Goal: Task Accomplishment & Management: Manage account settings

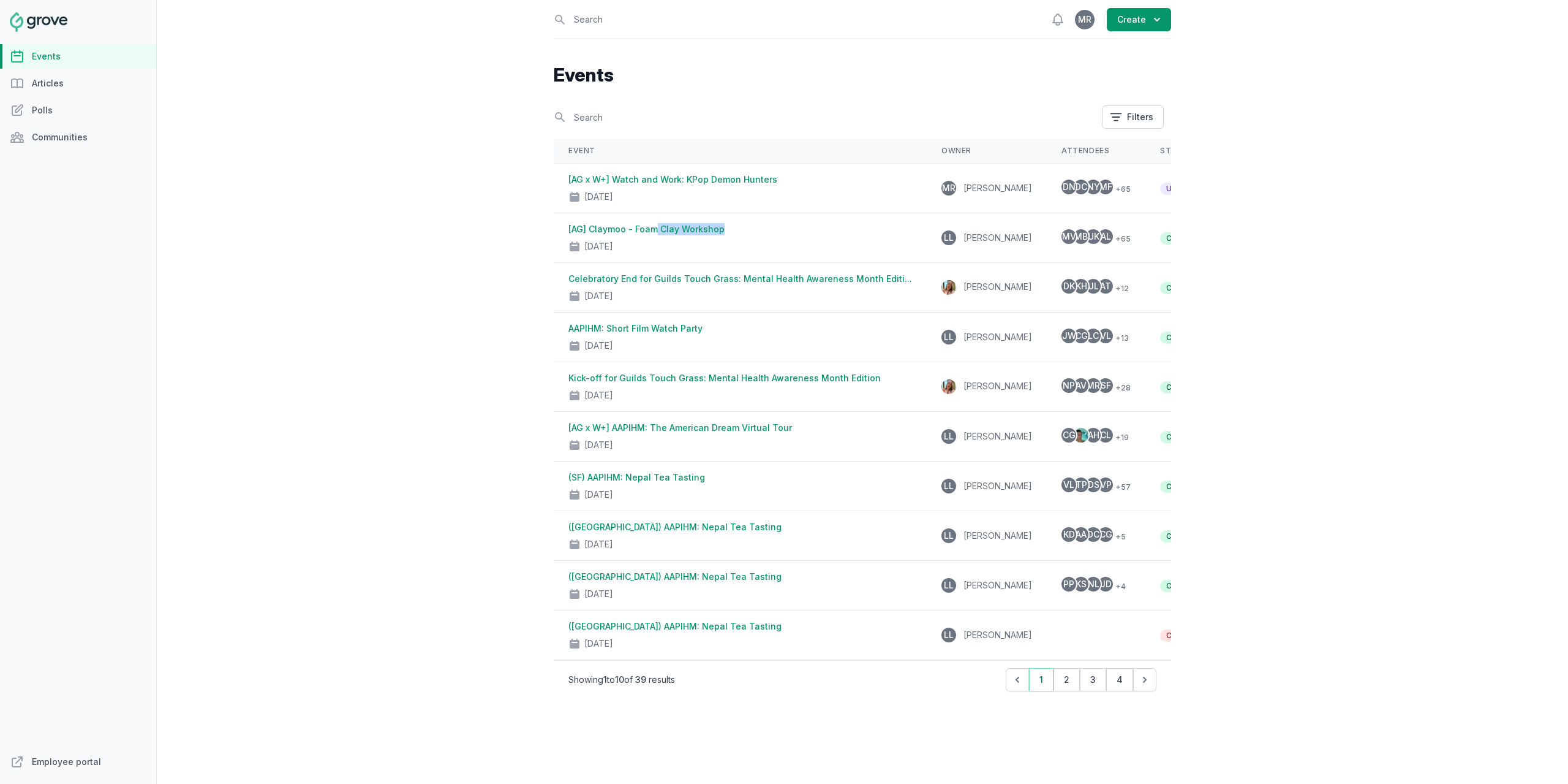
drag, startPoint x: 728, startPoint y: 229, endPoint x: 651, endPoint y: 229, distance: 77.0
click at [651, 229] on div "[AG] Claymoo - Foam Clay Workshop [DATE]" at bounding box center [741, 238] width 344 height 30
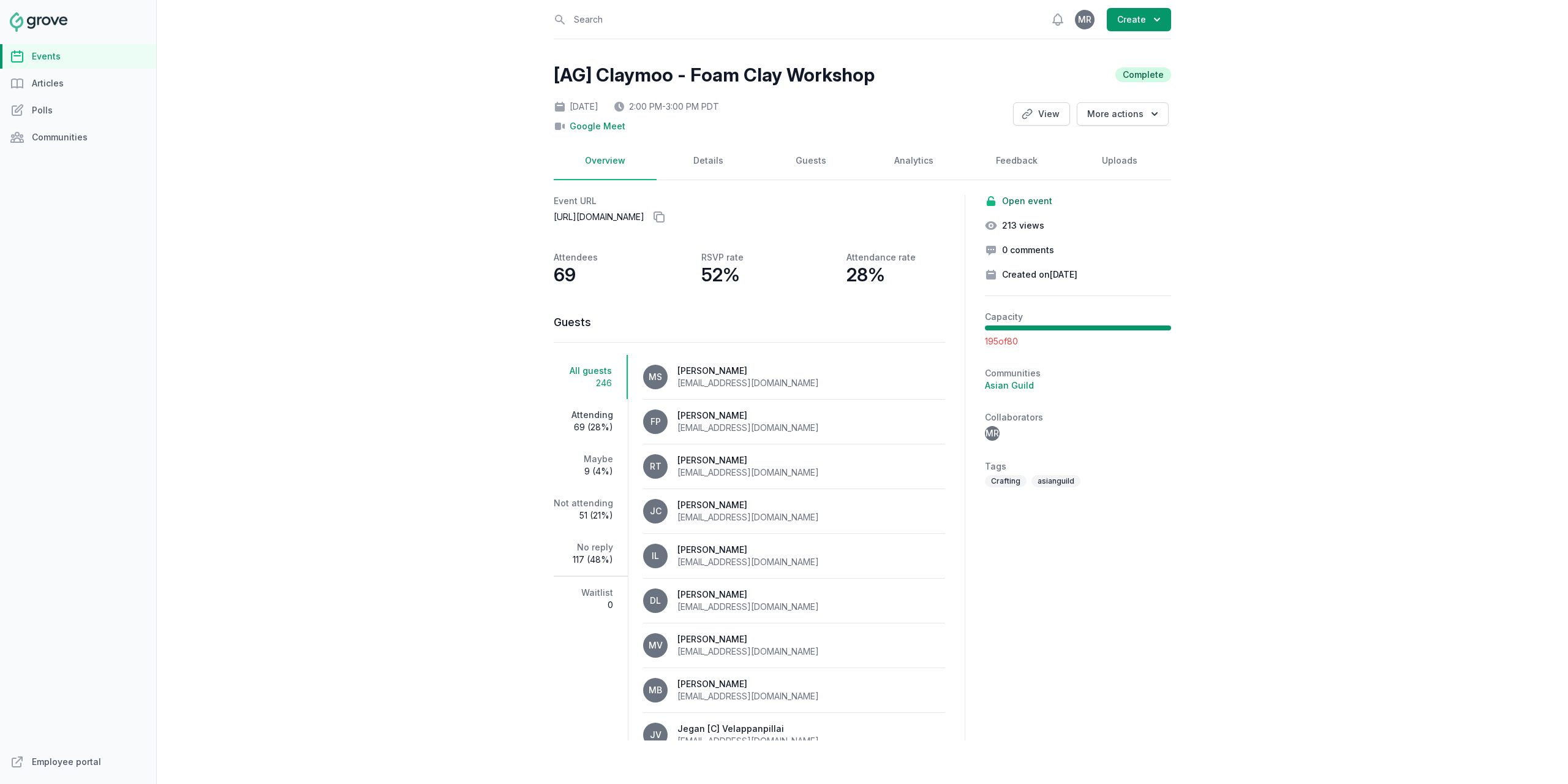
click at [595, 426] on span "69 (28%)" at bounding box center [584, 427] width 59 height 12
click at [1106, 315] on h2 "Capacity" at bounding box center [1078, 317] width 186 height 12
click at [707, 149] on link "Details" at bounding box center [709, 162] width 103 height 38
select select "virtual"
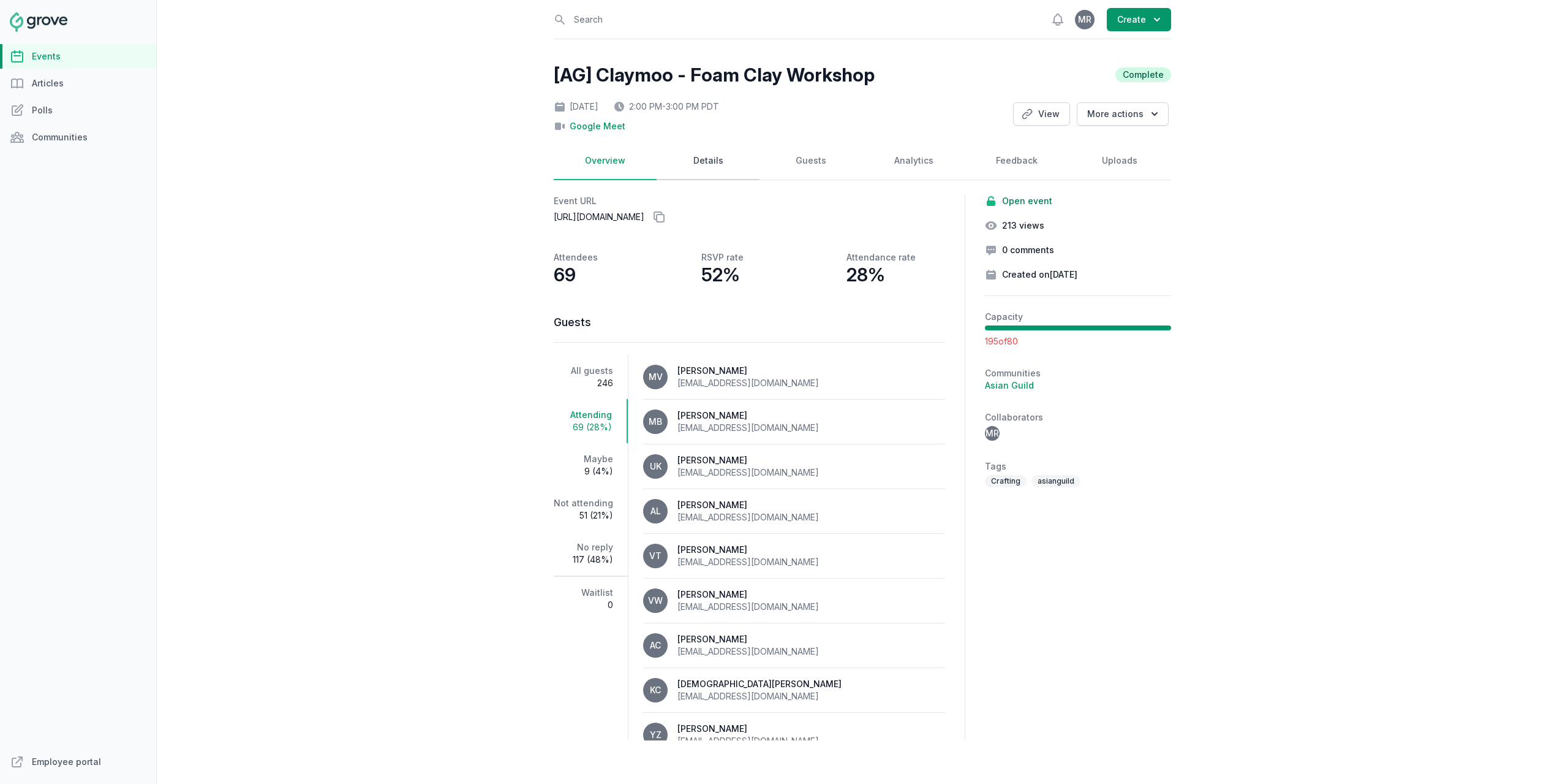
select select "2:00 PM"
select select "3:00 PM"
select select "89"
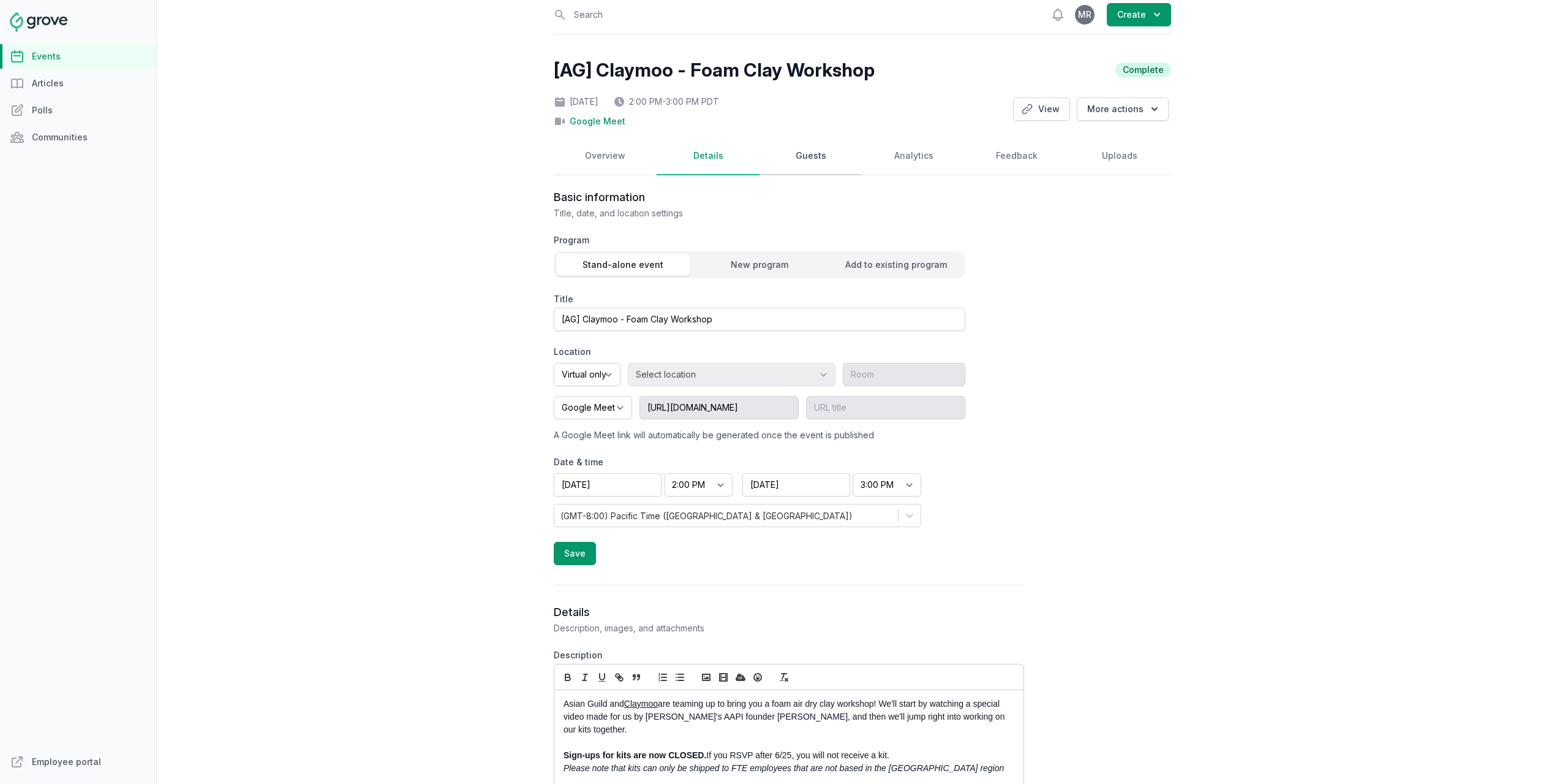
click at [786, 162] on link "Guests" at bounding box center [811, 156] width 103 height 38
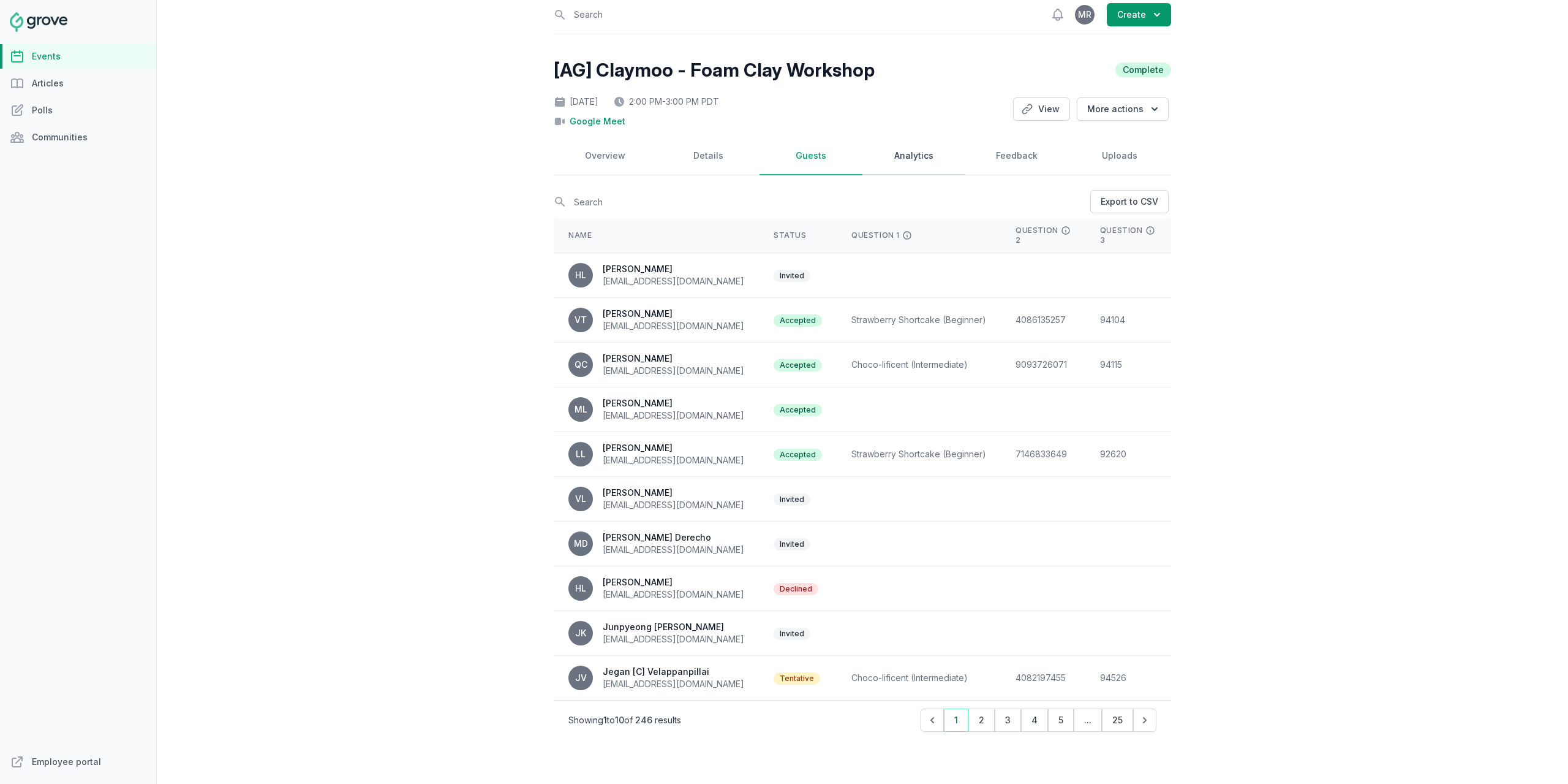
click at [904, 151] on link "Analytics" at bounding box center [914, 156] width 103 height 38
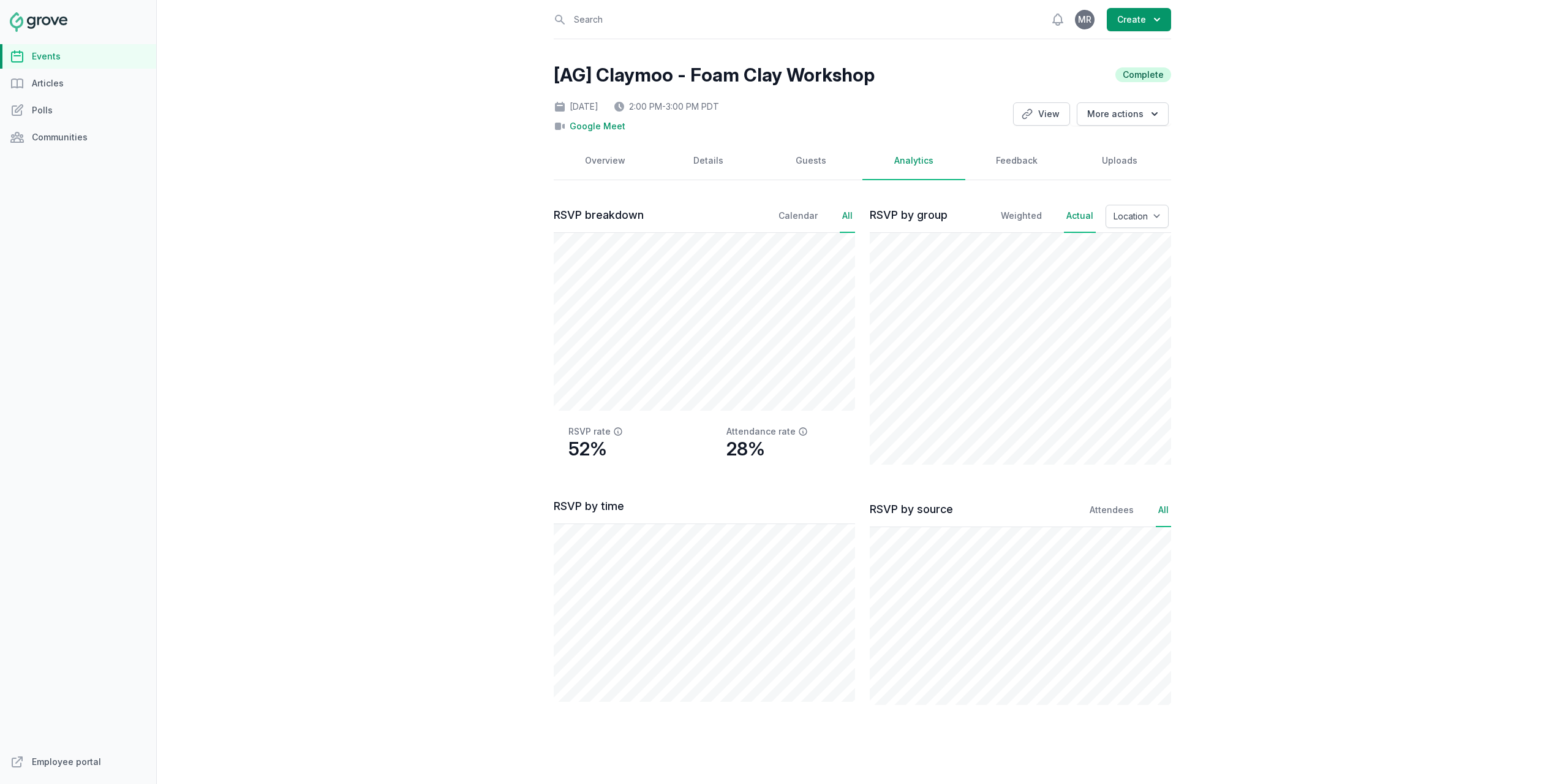
scroll to position [0, 0]
click at [1007, 158] on link "Feedback" at bounding box center [1017, 162] width 103 height 38
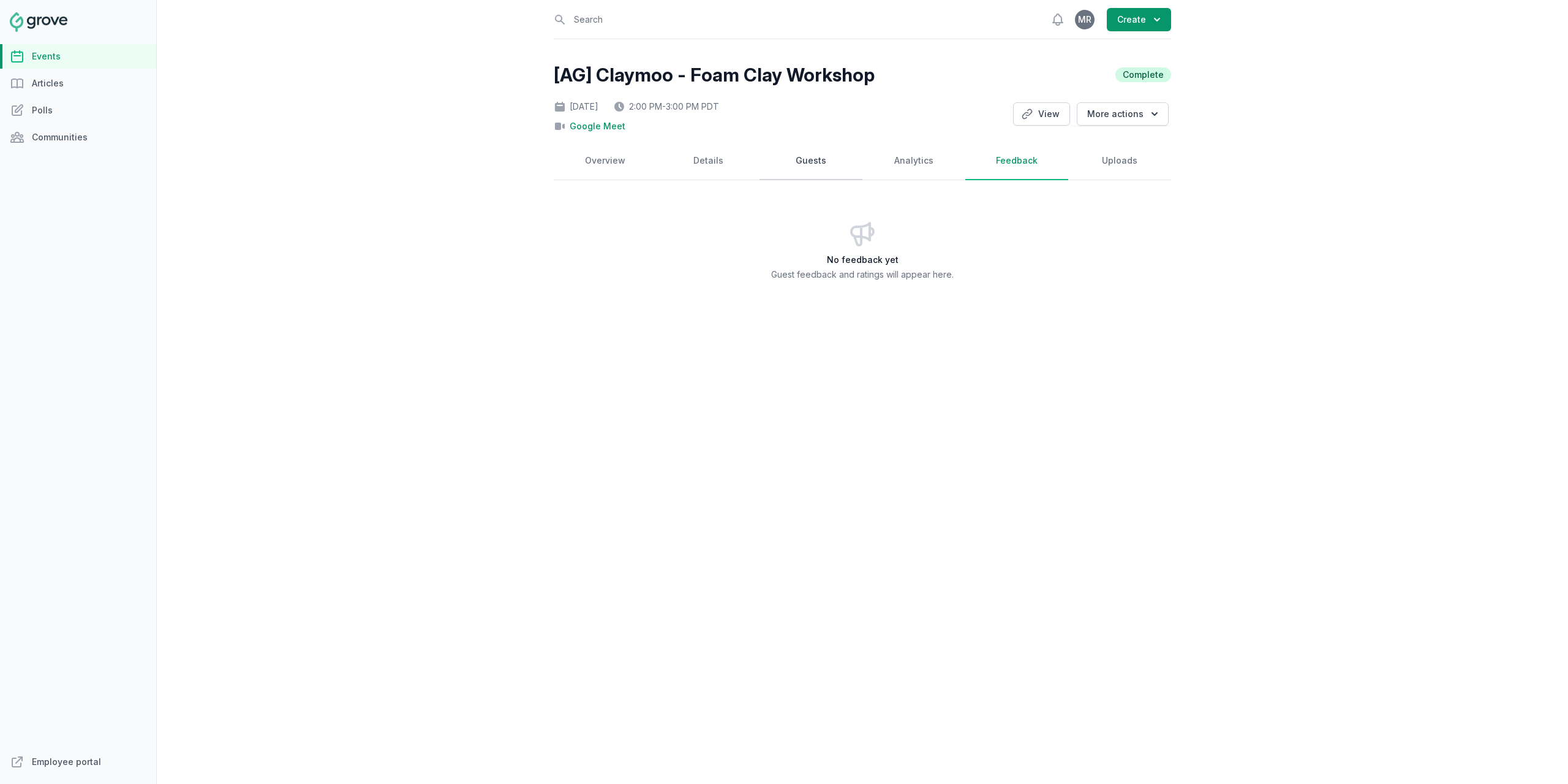
click at [806, 169] on link "Guests" at bounding box center [811, 162] width 103 height 38
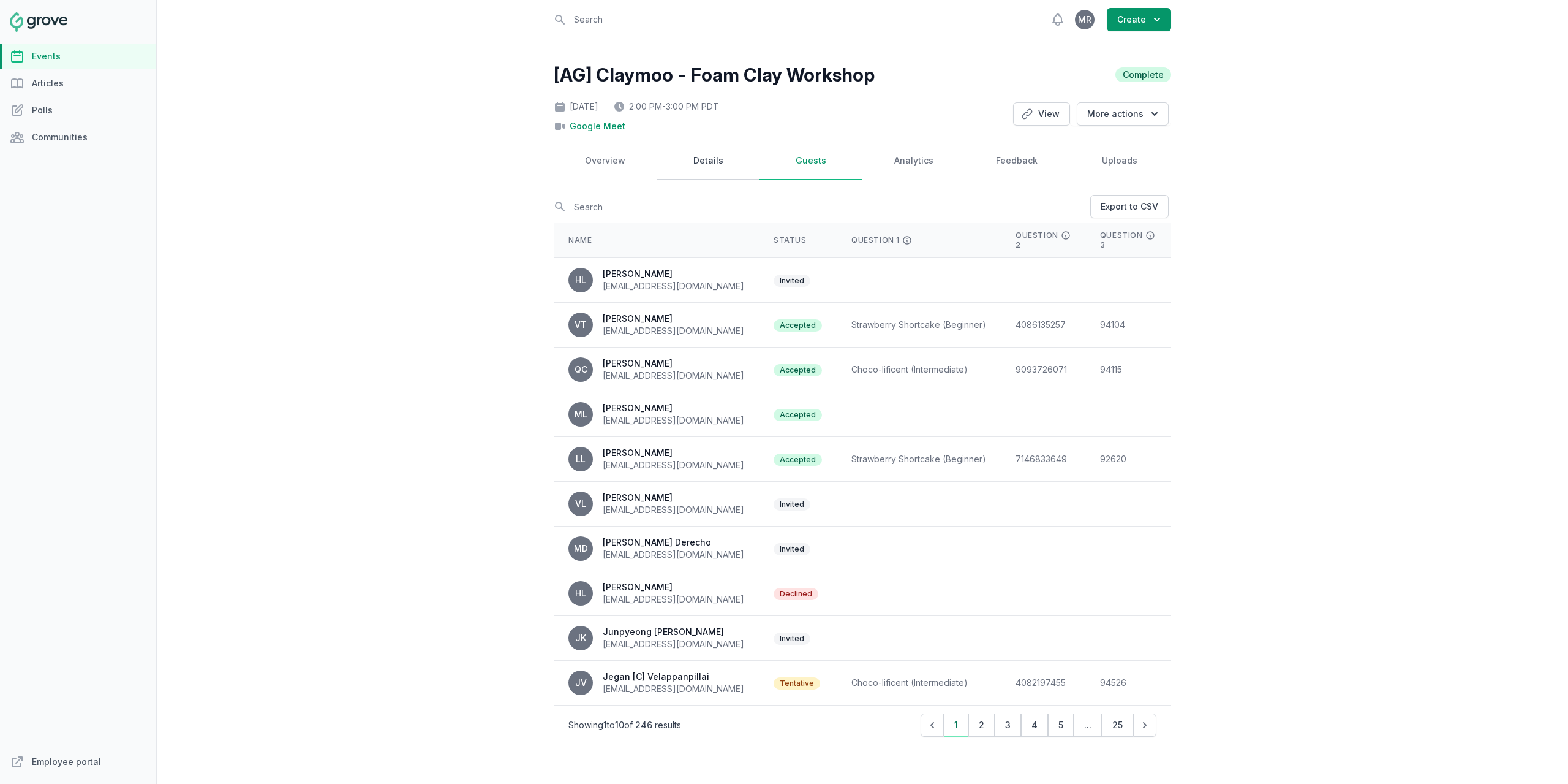
click at [706, 173] on link "Details" at bounding box center [709, 162] width 103 height 38
select select "virtual"
select select "2:00 PM"
select select "3:00 PM"
select select "89"
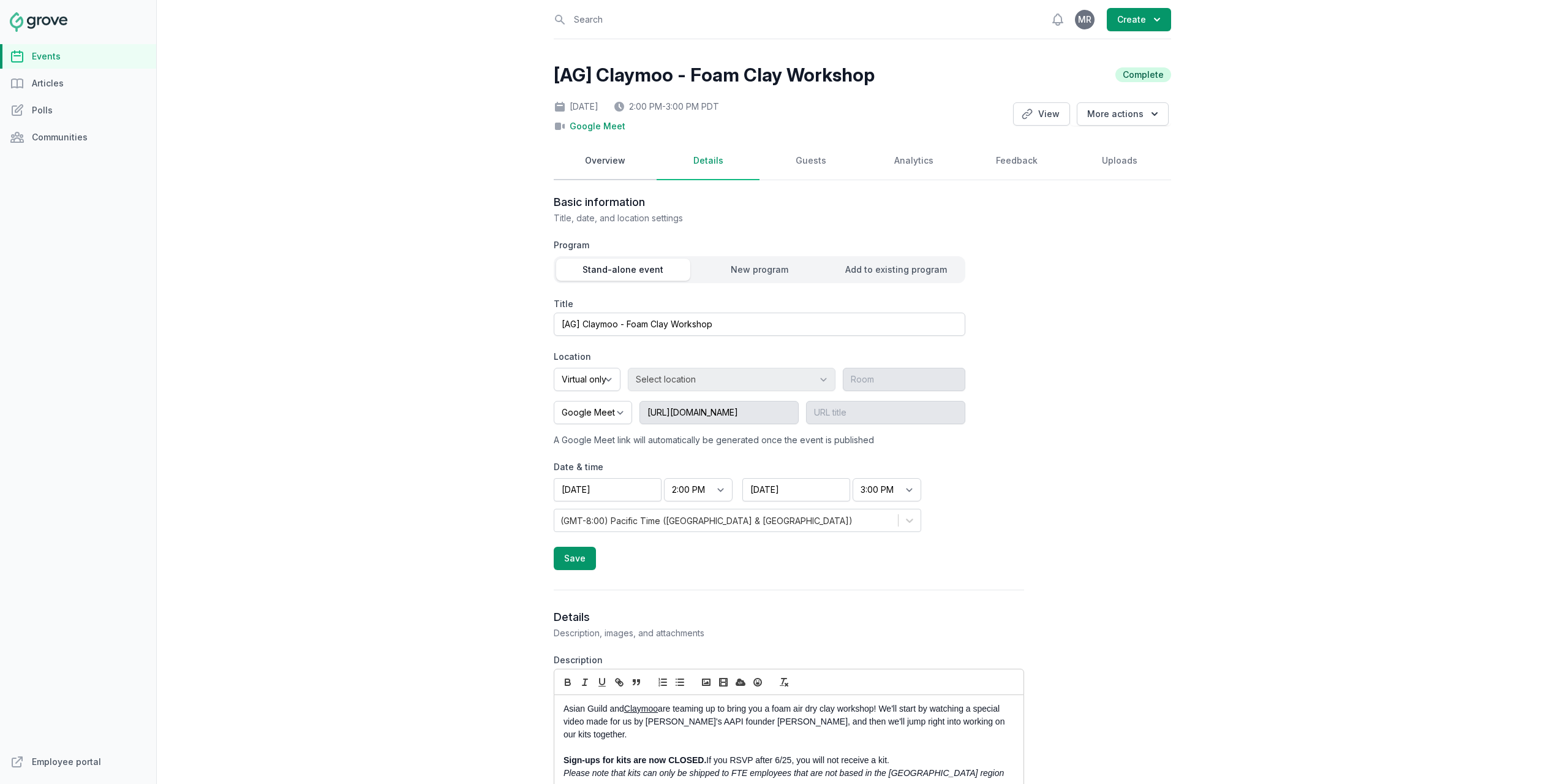
click at [590, 171] on link "Overview" at bounding box center [606, 162] width 103 height 38
